Goal: Task Accomplishment & Management: Use online tool/utility

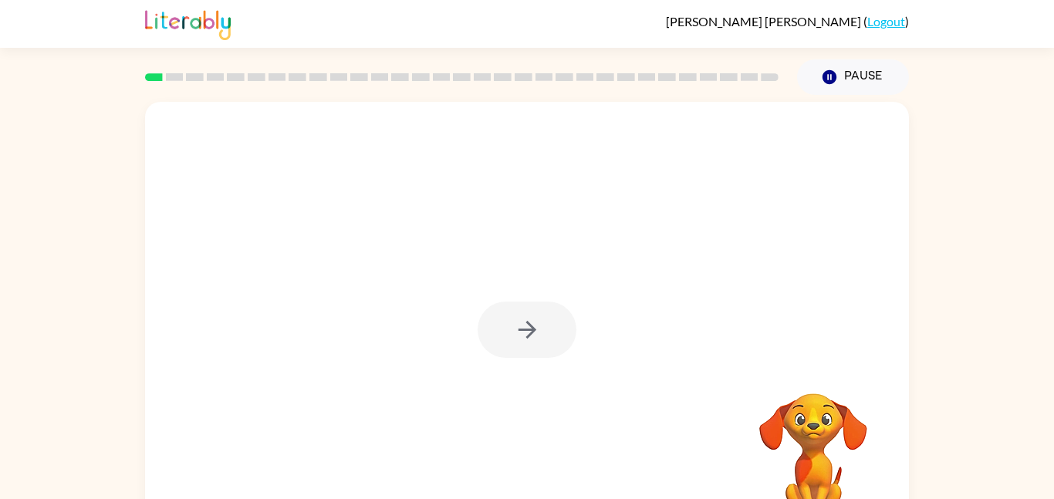
click at [525, 326] on div at bounding box center [527, 330] width 99 height 56
click at [526, 328] on icon "button" at bounding box center [527, 329] width 27 height 27
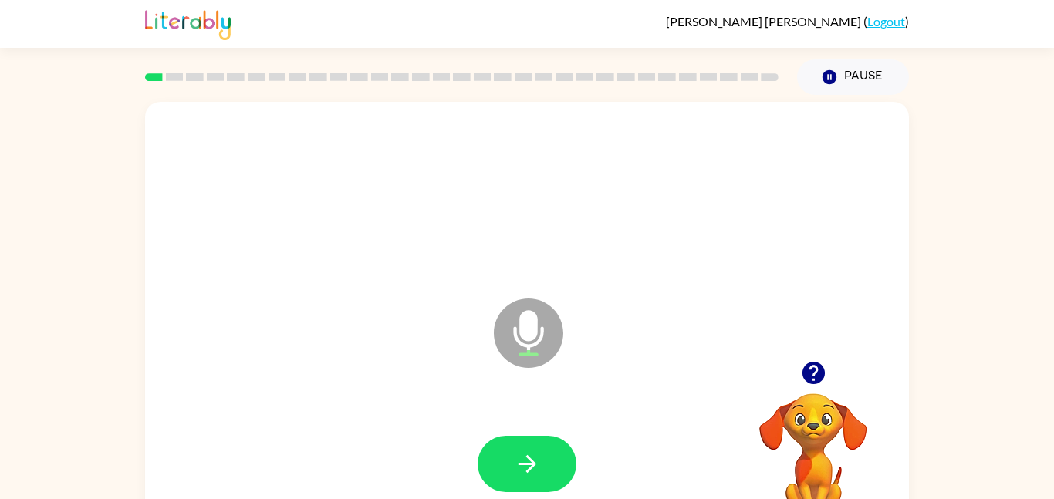
click at [812, 366] on icon "button" at bounding box center [813, 372] width 27 height 27
click at [519, 474] on icon "button" at bounding box center [527, 464] width 27 height 27
click at [806, 370] on icon "button" at bounding box center [813, 373] width 22 height 22
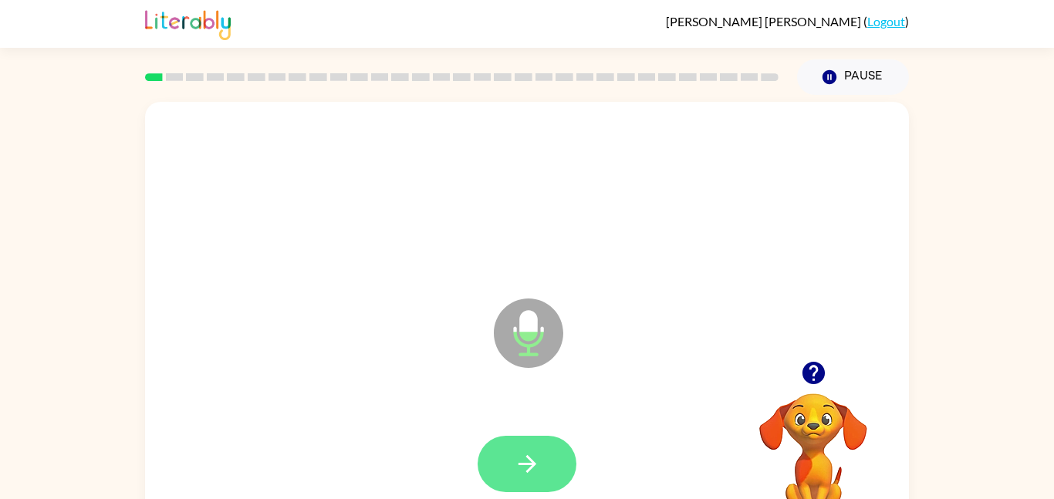
click at [515, 472] on icon "button" at bounding box center [527, 464] width 27 height 27
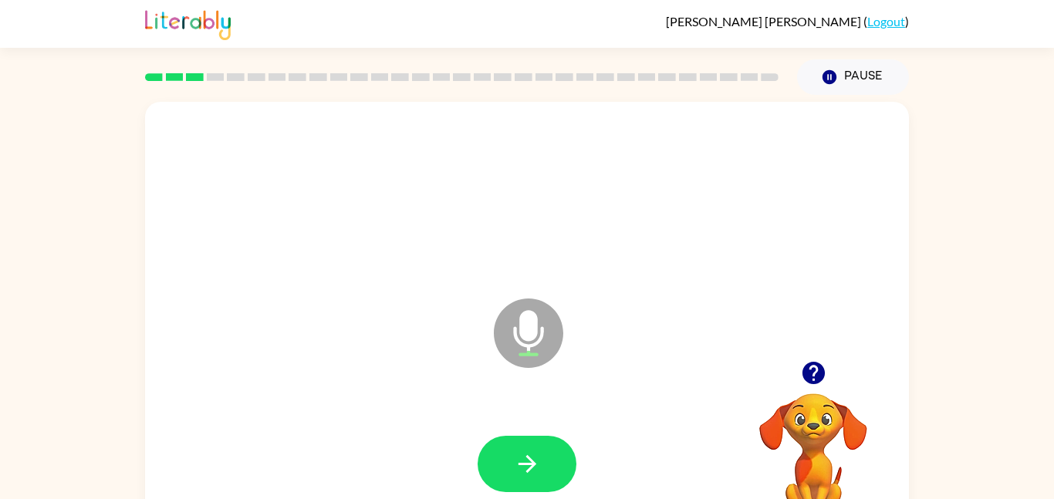
click at [515, 472] on icon "button" at bounding box center [527, 464] width 27 height 27
click at [817, 376] on icon "button" at bounding box center [813, 373] width 22 height 22
click at [514, 442] on button "button" at bounding box center [527, 464] width 99 height 56
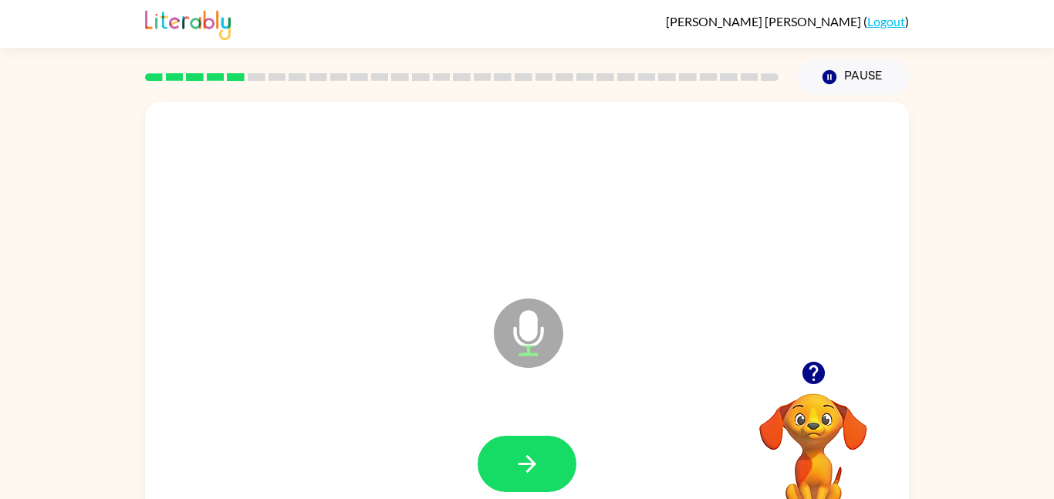
click at [827, 378] on button "button" at bounding box center [813, 372] width 39 height 39
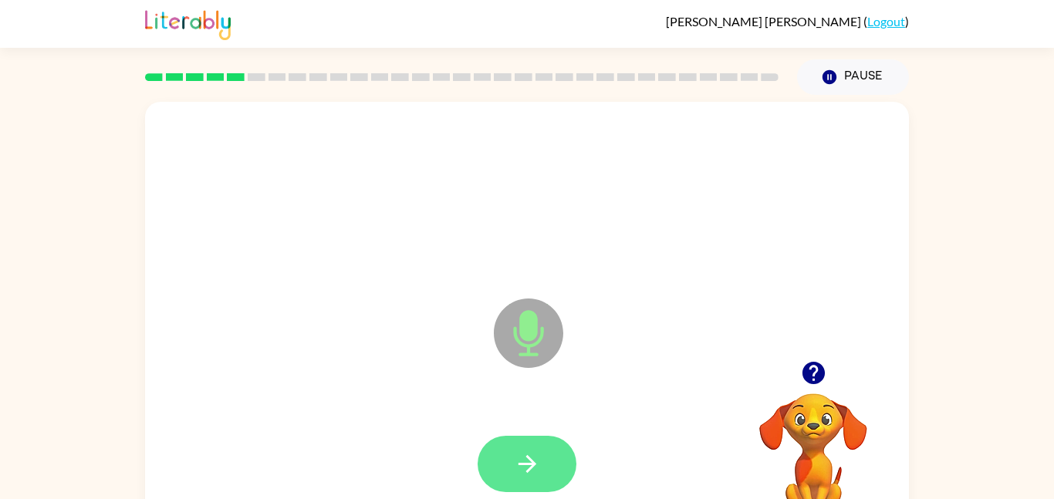
click at [544, 446] on button "button" at bounding box center [527, 464] width 99 height 56
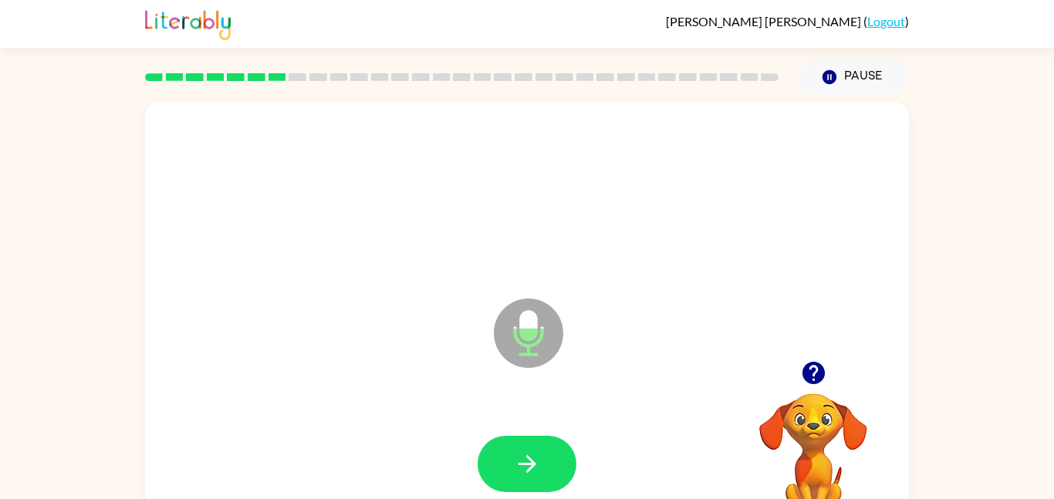
click at [802, 371] on icon "button" at bounding box center [813, 372] width 27 height 27
click at [528, 420] on div at bounding box center [526, 464] width 733 height 127
click at [524, 454] on icon "button" at bounding box center [527, 464] width 27 height 27
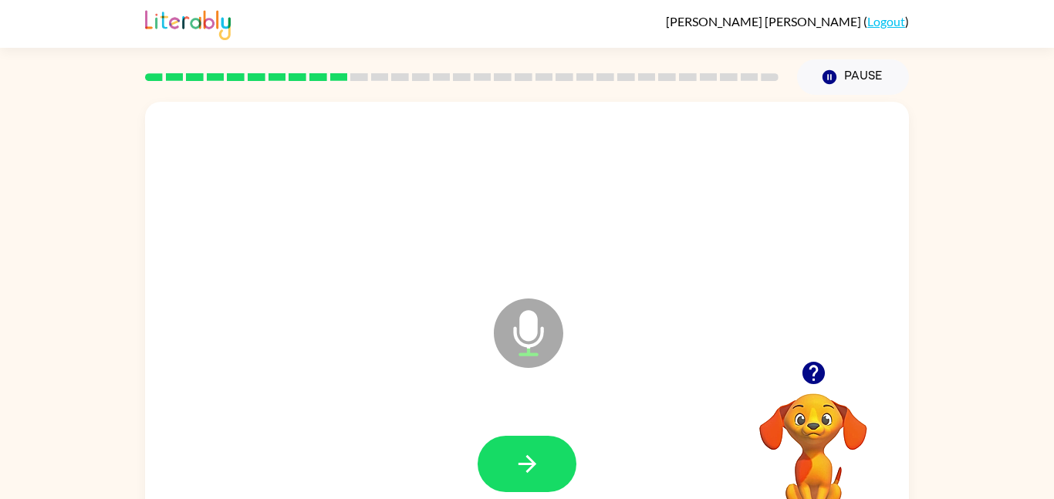
click at [524, 454] on icon "button" at bounding box center [527, 464] width 27 height 27
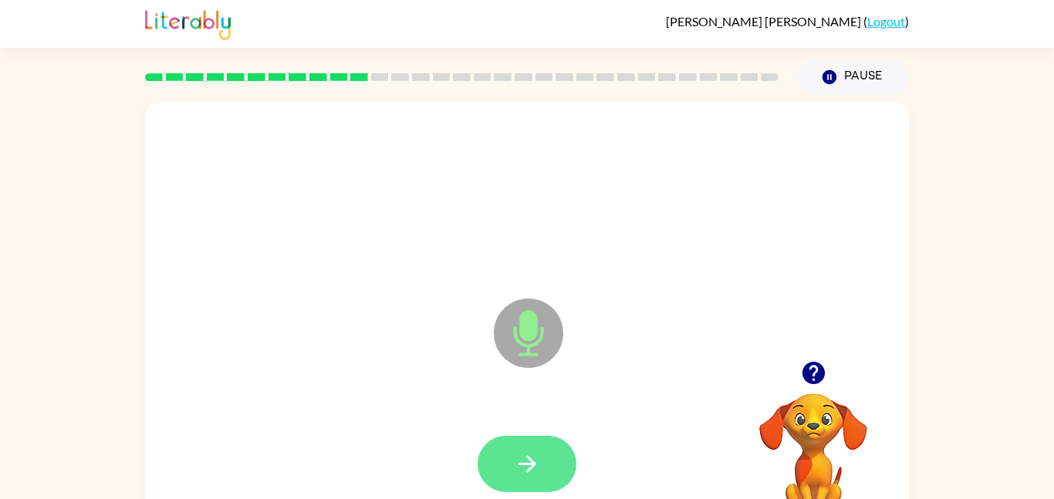
click at [527, 447] on button "button" at bounding box center [527, 464] width 99 height 56
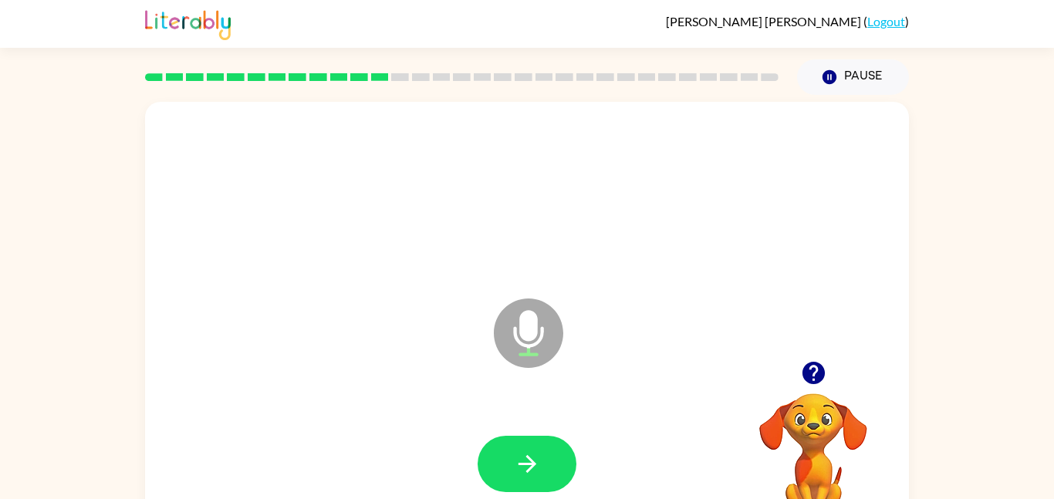
click at [818, 360] on icon "button" at bounding box center [813, 372] width 27 height 27
click at [531, 466] on icon "button" at bounding box center [527, 464] width 18 height 18
click at [805, 376] on icon "button" at bounding box center [813, 373] width 22 height 22
